Goal: Information Seeking & Learning: Learn about a topic

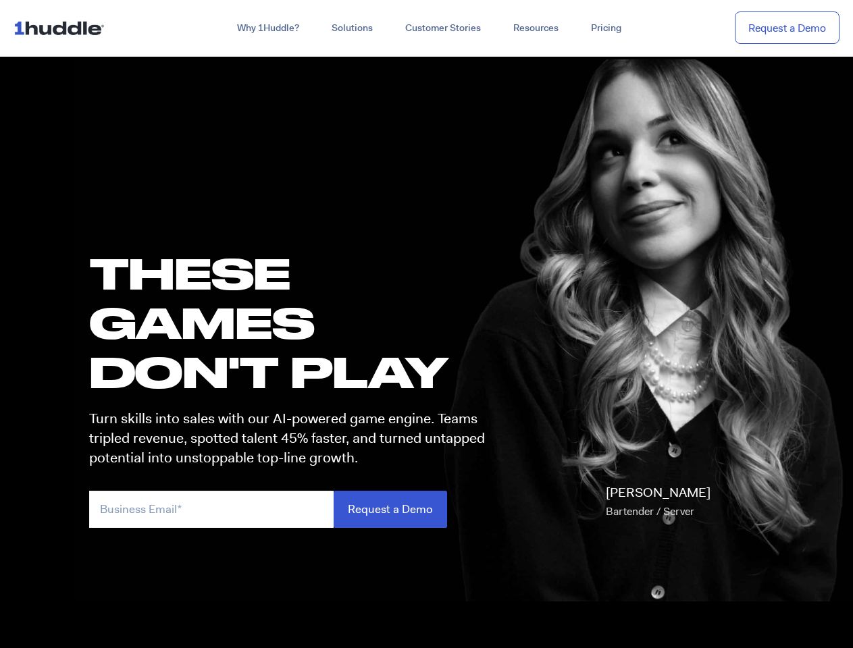
click at [426, 324] on h1 "these GAMES DON'T PLAY" at bounding box center [293, 322] width 408 height 149
click at [267, 28] on link "Why 1Huddle?" at bounding box center [268, 28] width 95 height 24
click at [351, 28] on link "Solutions" at bounding box center [352, 28] width 74 height 24
click at [535, 28] on link "Resources" at bounding box center [536, 28] width 78 height 24
click at [293, 509] on input "email" at bounding box center [211, 509] width 244 height 37
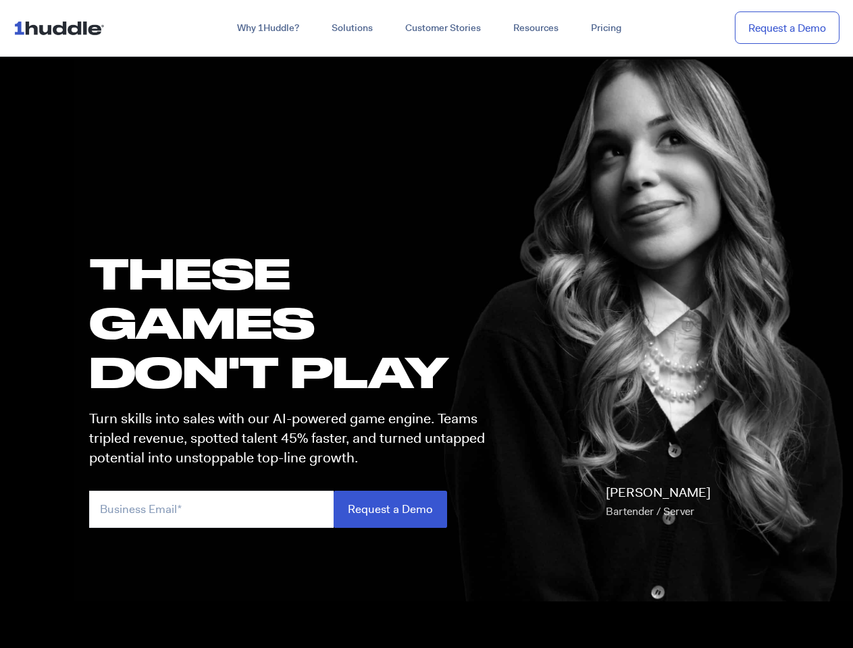
click at [390, 509] on input "Request a Demo" at bounding box center [390, 509] width 113 height 37
